Goal: Transaction & Acquisition: Subscribe to service/newsletter

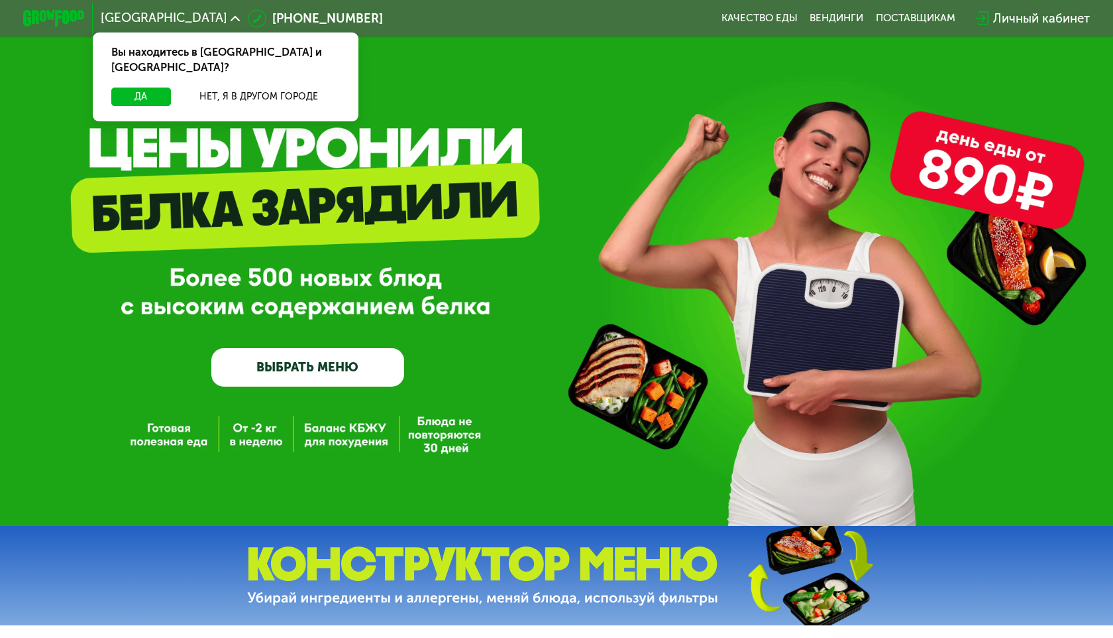
click at [231, 17] on use at bounding box center [235, 18] width 9 height 5
click at [231, 17] on icon at bounding box center [235, 18] width 9 height 9
click at [302, 87] on button "Нет, я в другом городе" at bounding box center [258, 96] width 163 height 19
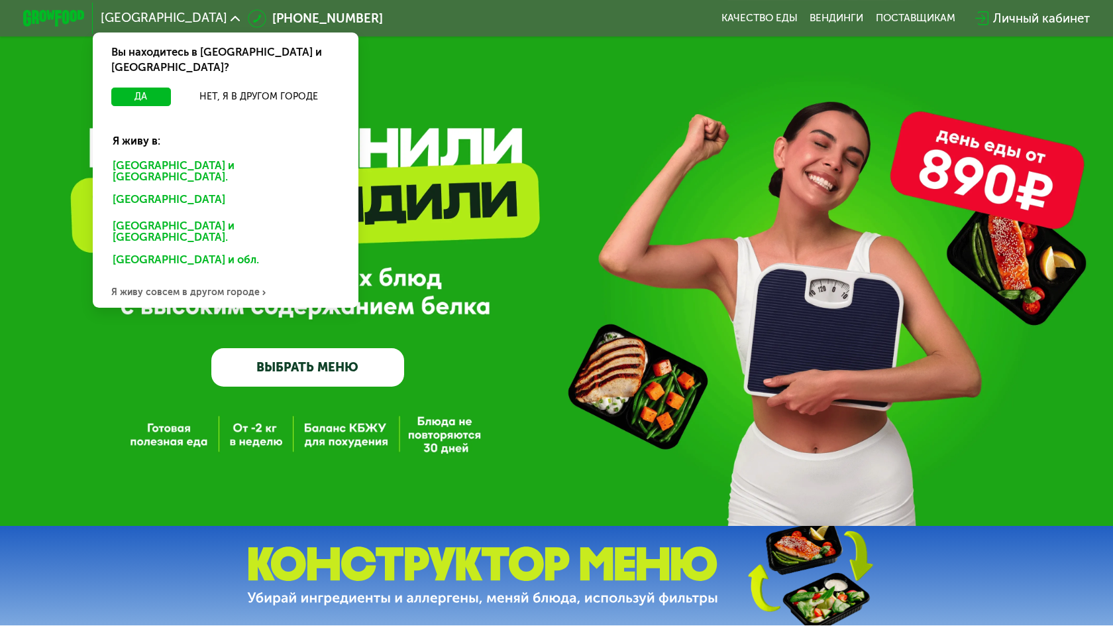
click at [209, 189] on div "[GEOGRAPHIC_DATA] и [GEOGRAPHIC_DATA]." at bounding box center [222, 201] width 241 height 25
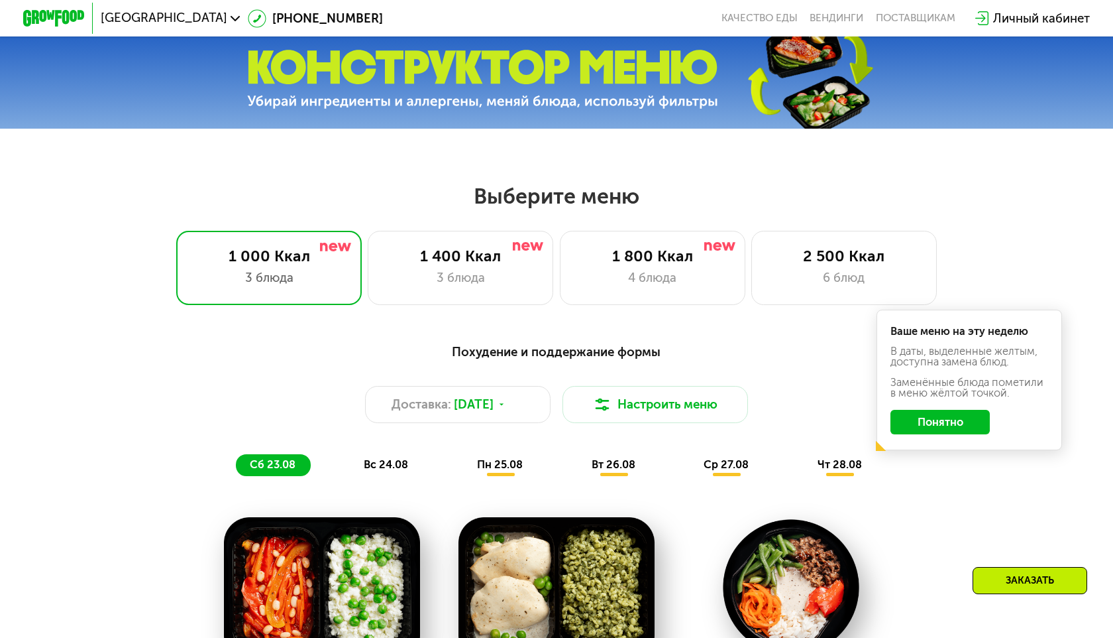
scroll to position [515, 0]
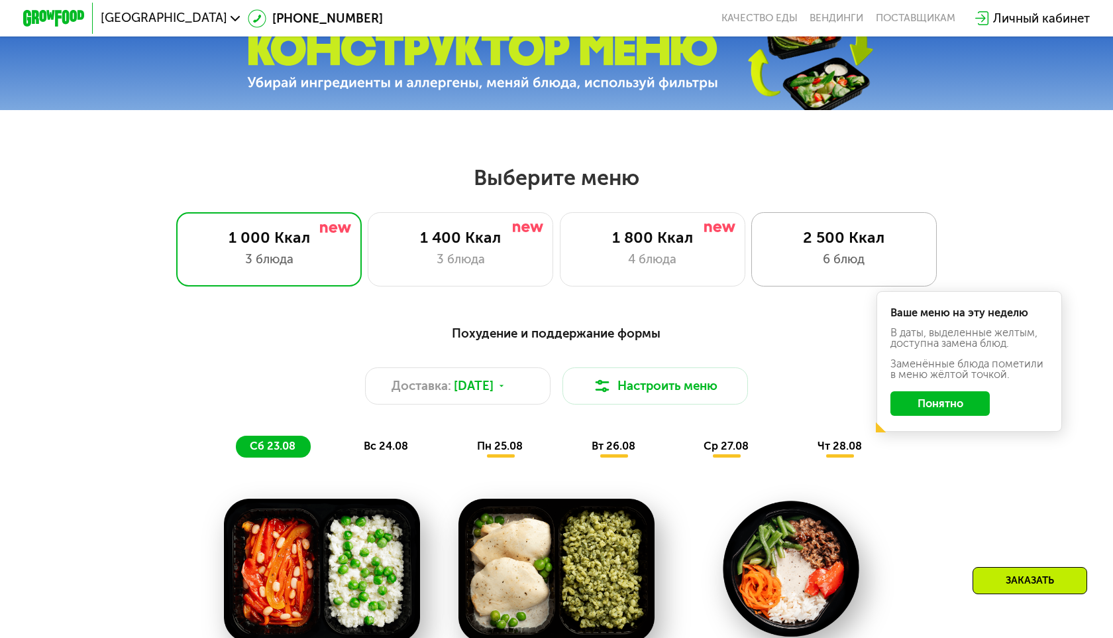
click at [841, 252] on div "6 блюд" at bounding box center [843, 259] width 153 height 19
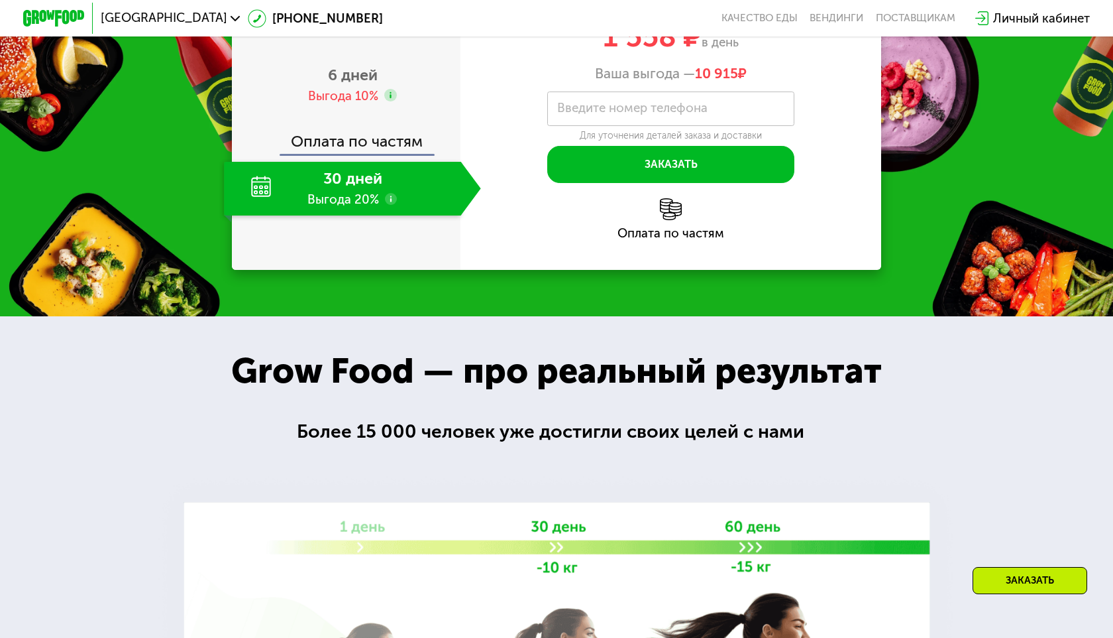
scroll to position [1672, 0]
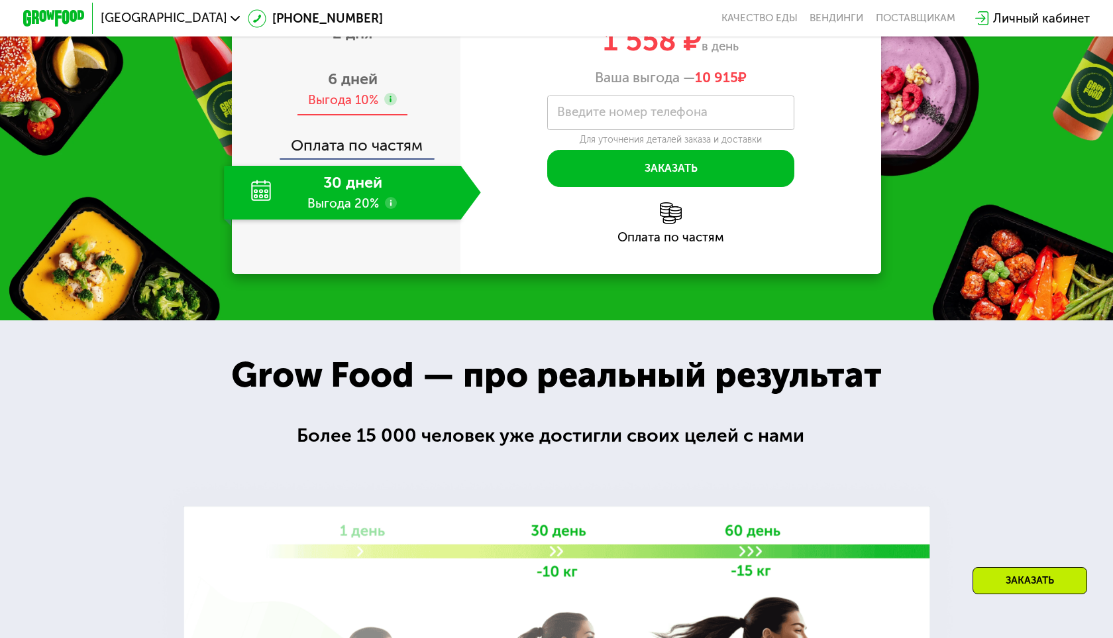
click at [363, 88] on span "6 дней" at bounding box center [353, 79] width 50 height 19
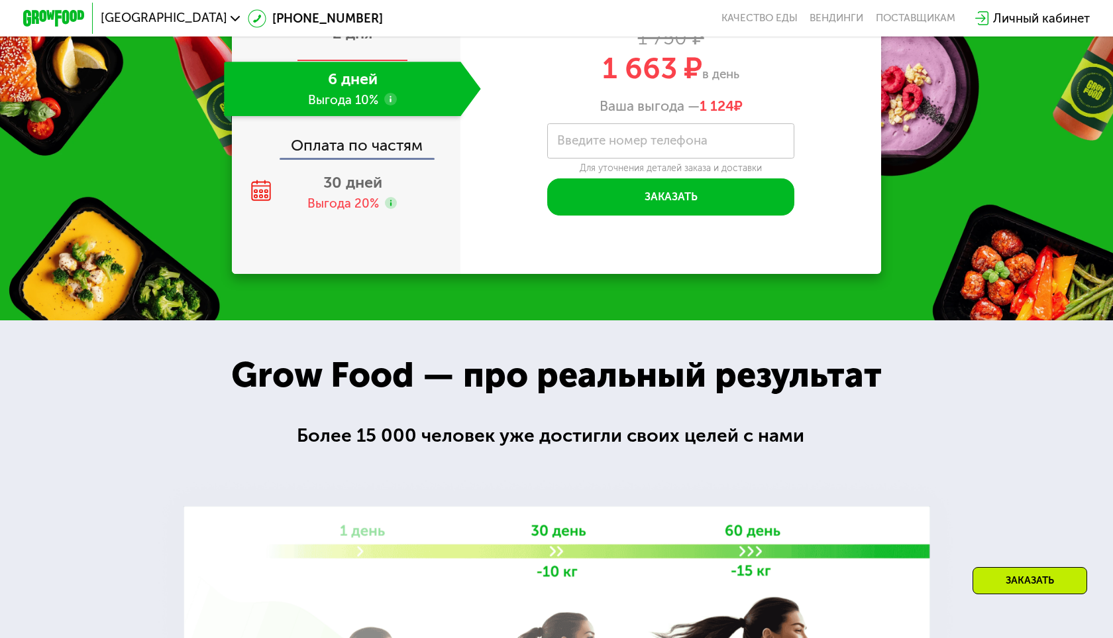
click at [359, 42] on span "2 дня" at bounding box center [353, 33] width 40 height 19
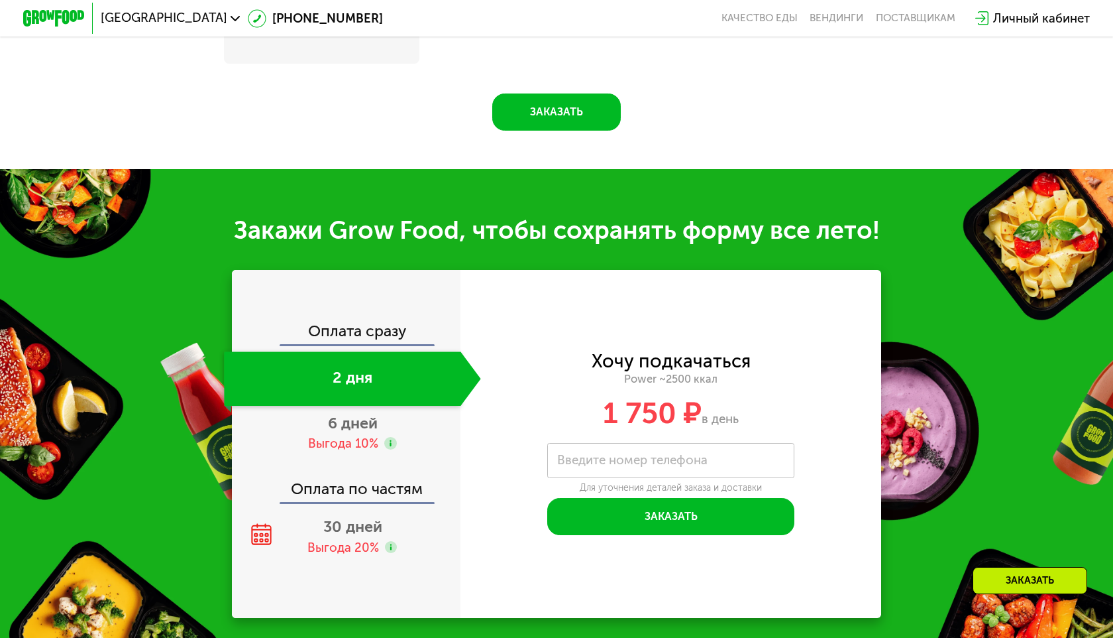
scroll to position [1746, 0]
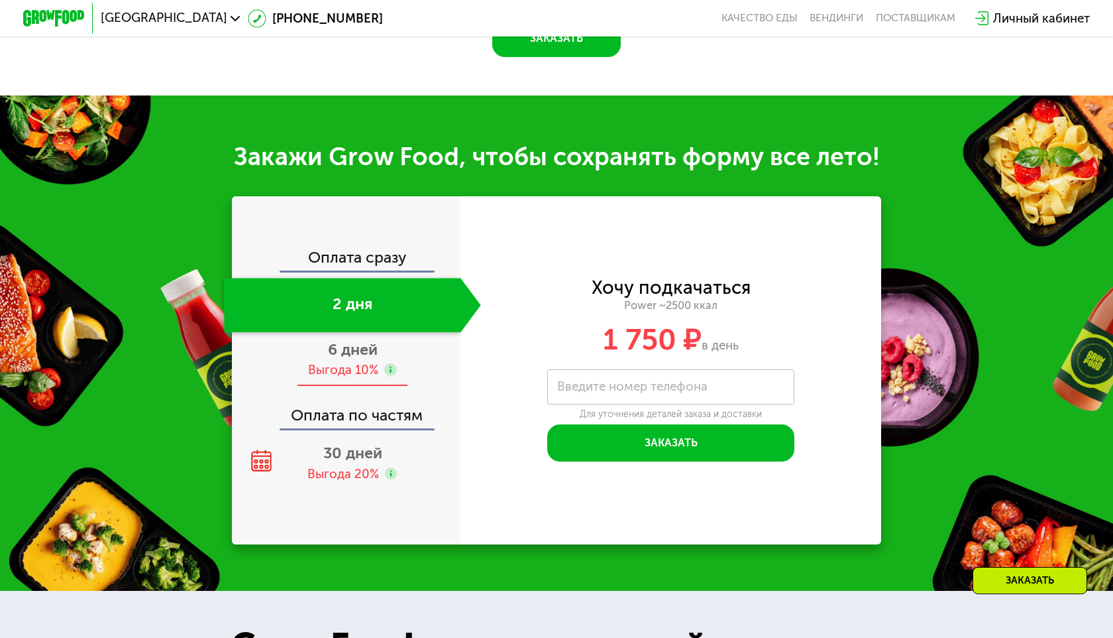
click at [351, 345] on span "6 дней" at bounding box center [353, 349] width 50 height 19
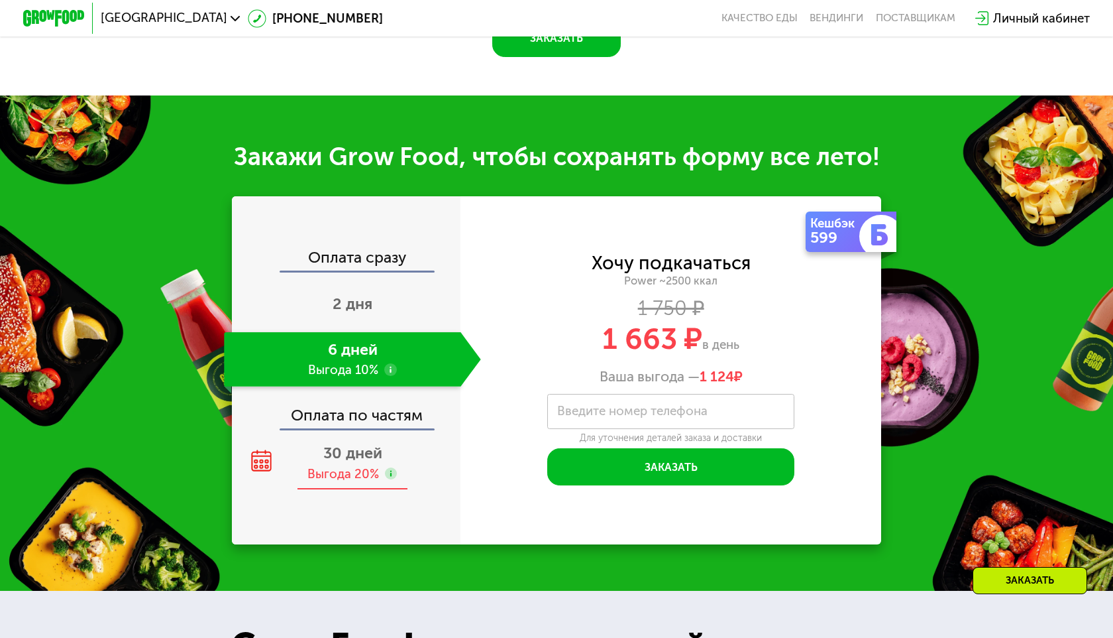
click at [343, 449] on span "30 дней" at bounding box center [352, 452] width 59 height 19
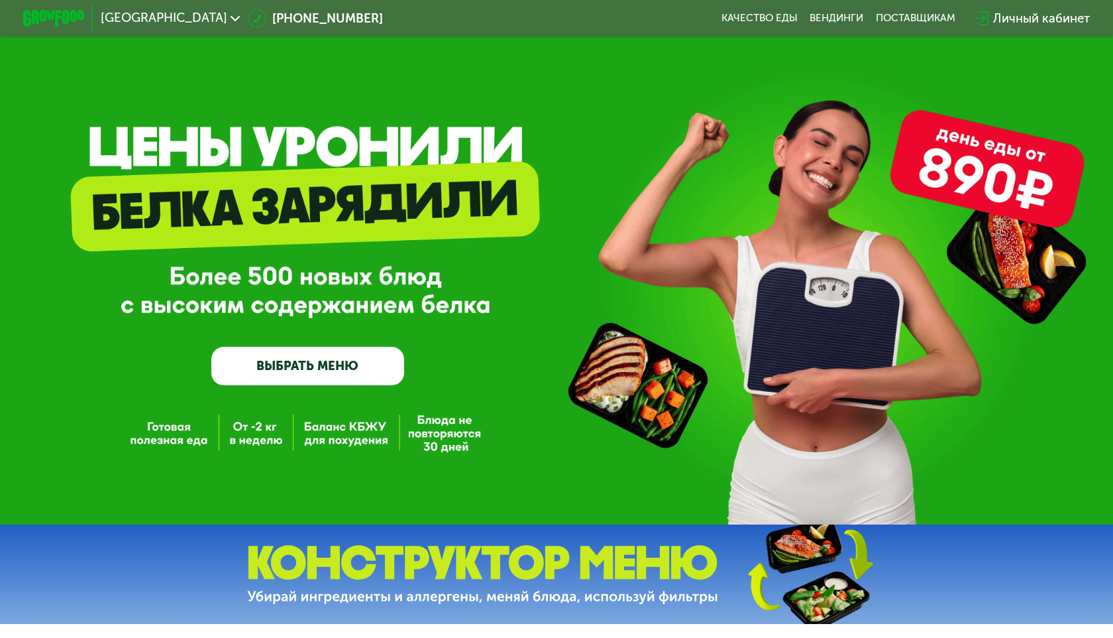
scroll to position [0, 0]
